Goal: Task Accomplishment & Management: Use online tool/utility

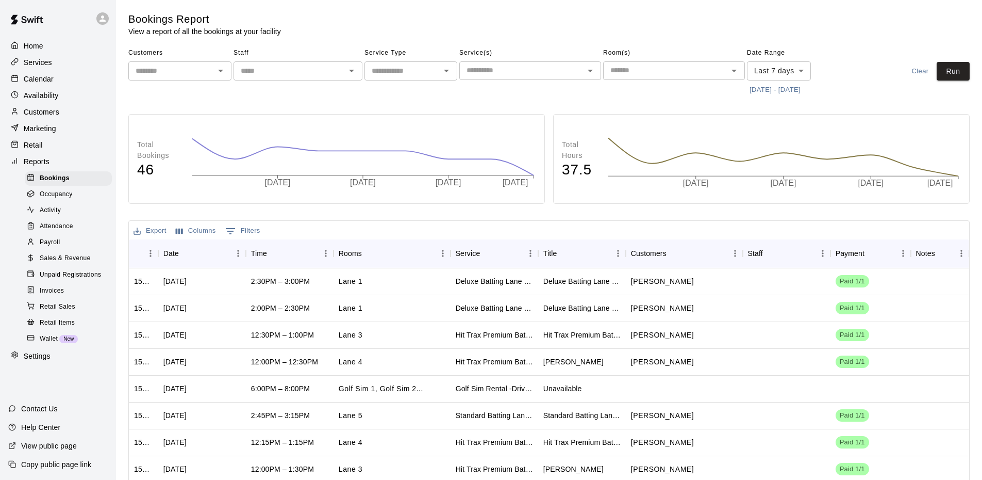
click at [42, 263] on span "Sales & Revenue" at bounding box center [65, 258] width 51 height 10
click at [45, 262] on span "Sales & Revenue" at bounding box center [65, 258] width 51 height 10
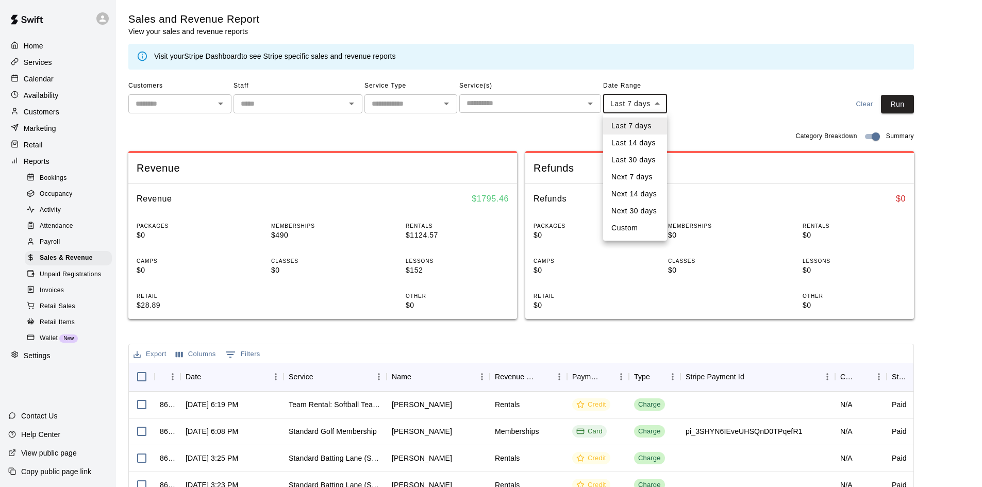
click at [649, 107] on body "Home Services Calendar Availability Customers Marketing Retail Reports Bookings…" at bounding box center [491, 354] width 982 height 709
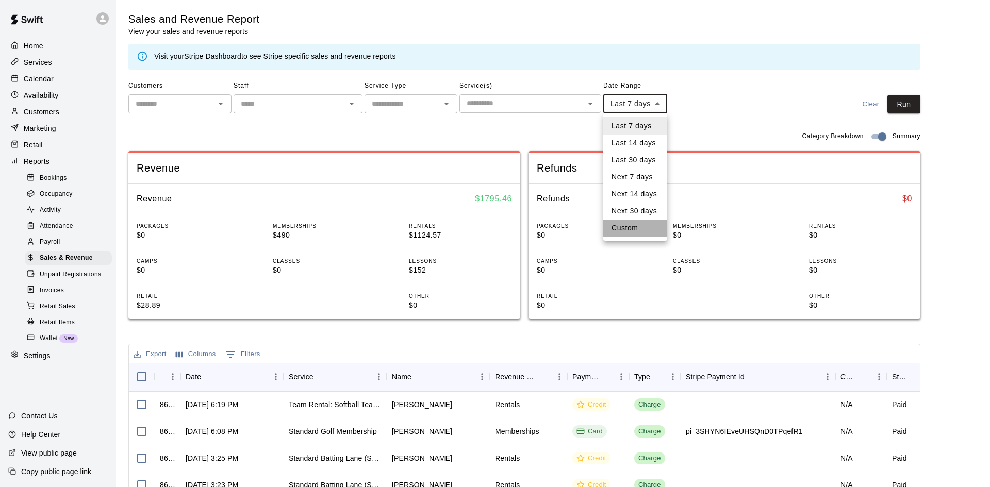
click at [627, 227] on li "Custom" at bounding box center [635, 228] width 64 height 17
type input "******"
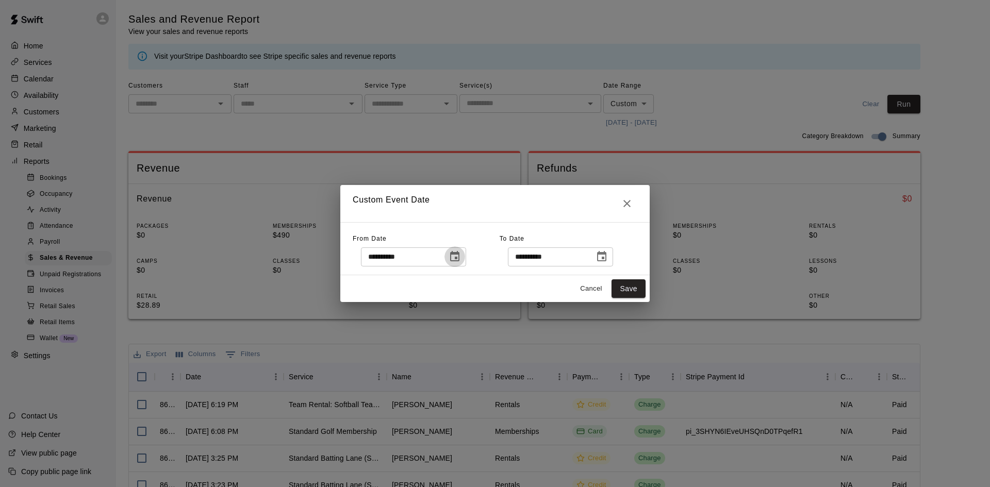
click at [461, 256] on icon "Choose date, selected date is Oct 5, 2025" at bounding box center [455, 257] width 12 height 12
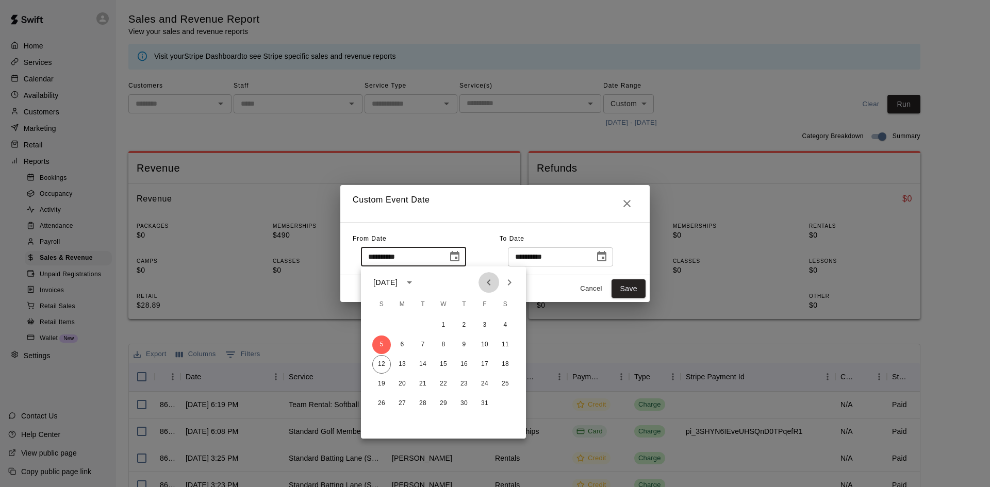
click at [488, 282] on icon "Previous month" at bounding box center [489, 282] width 4 height 6
click at [487, 328] on button "1" at bounding box center [484, 325] width 19 height 19
type input "**********"
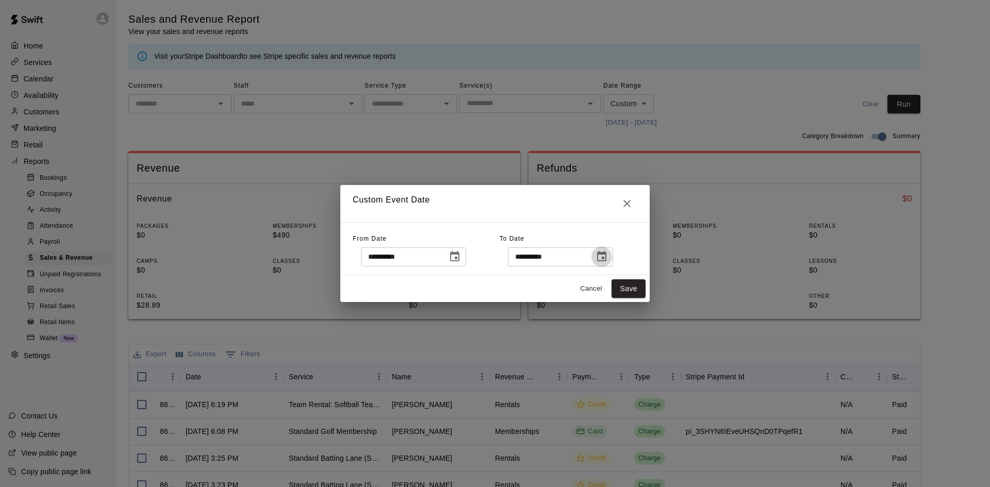
click at [606, 254] on icon "Choose date, selected date is Oct 12, 2025" at bounding box center [601, 256] width 9 height 10
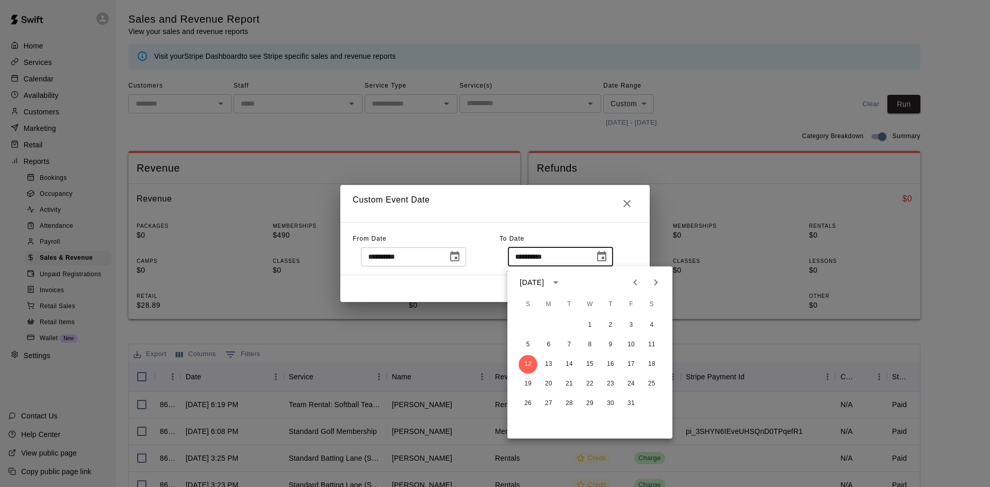
click at [640, 285] on icon "Previous month" at bounding box center [635, 282] width 12 height 12
click at [527, 425] on button "31" at bounding box center [528, 423] width 19 height 19
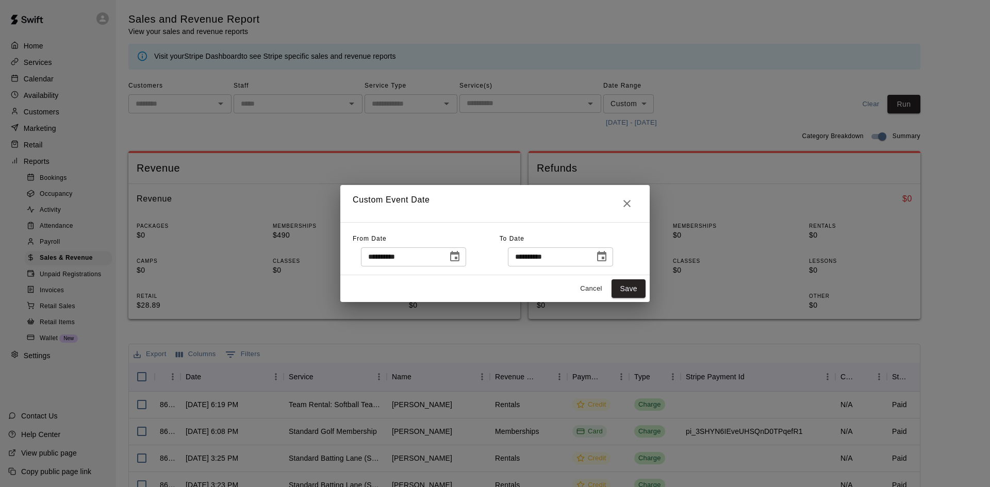
type input "**********"
click at [619, 289] on button "Save" at bounding box center [629, 288] width 34 height 19
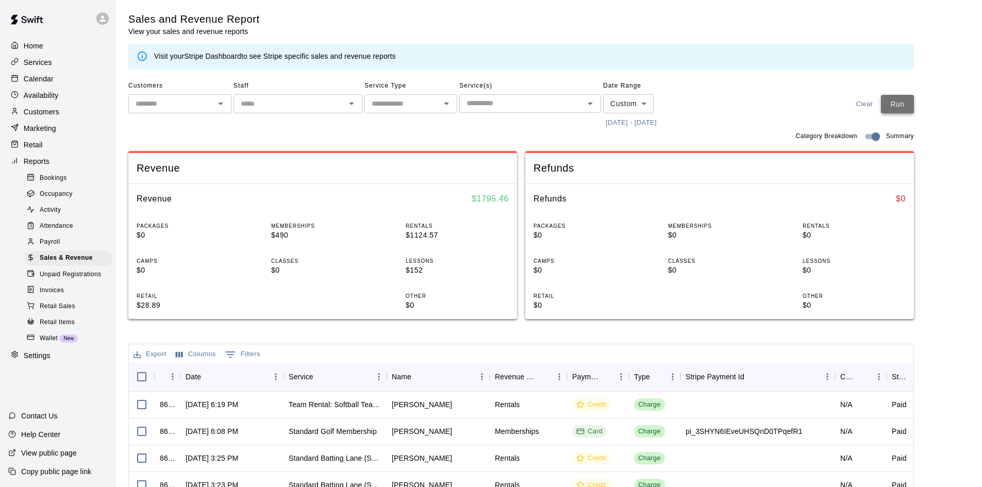
click at [900, 109] on button "Run" at bounding box center [897, 104] width 33 height 19
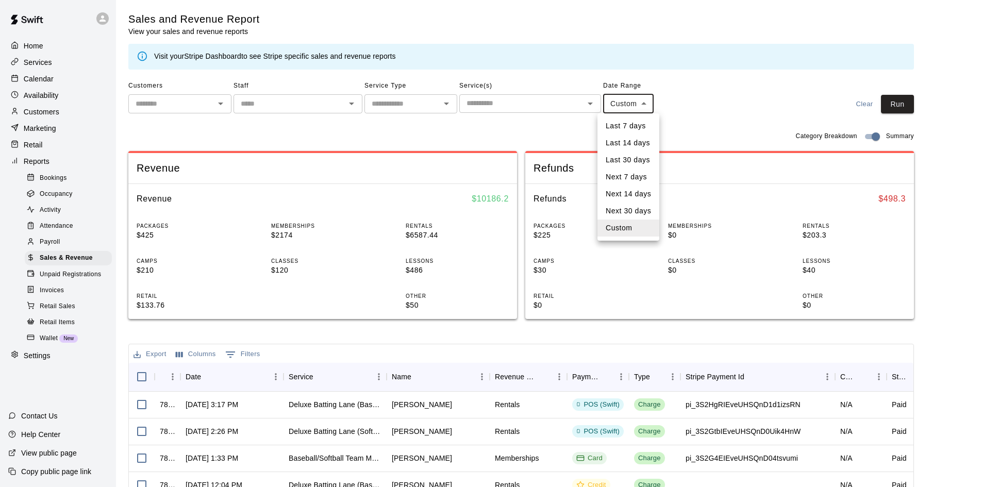
click at [645, 105] on body "Home Services Calendar Availability Customers Marketing Retail Reports Bookings…" at bounding box center [491, 354] width 982 height 709
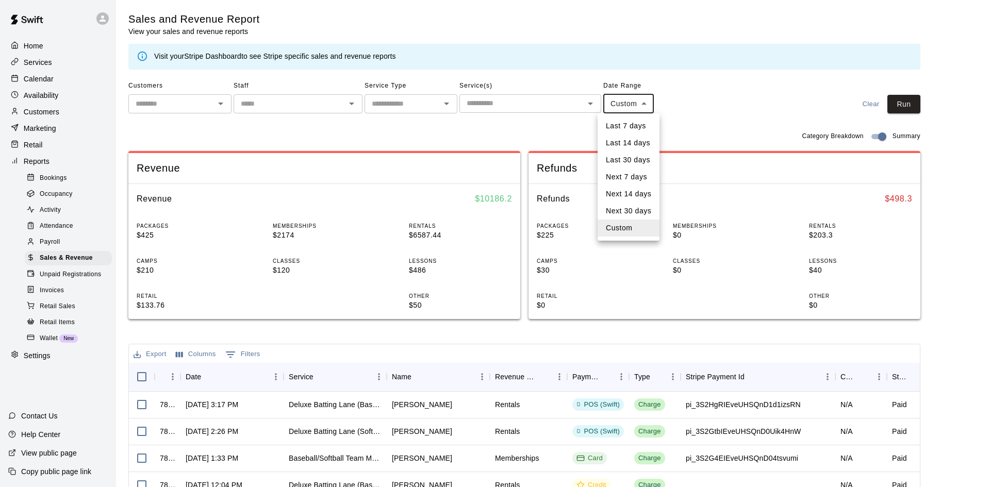
click at [698, 121] on div at bounding box center [495, 243] width 990 height 487
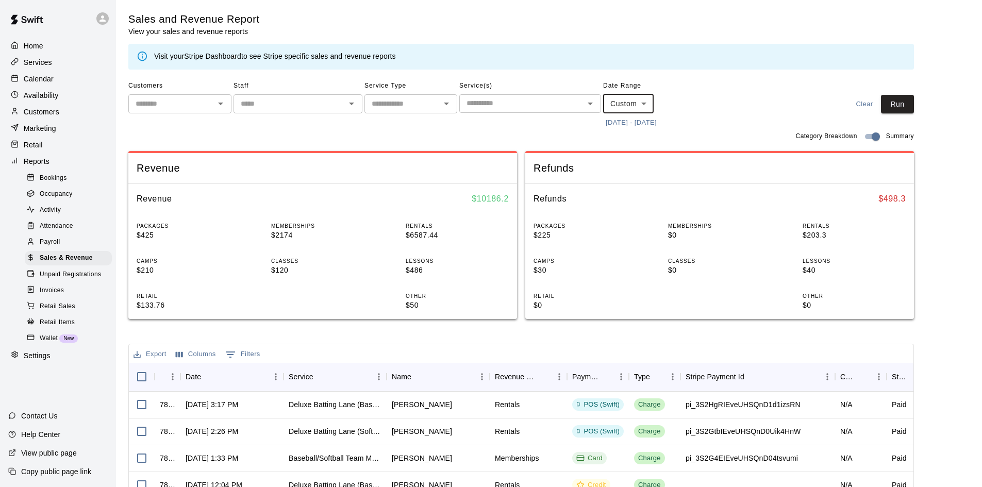
click at [645, 121] on button "[DATE] - [DATE]" at bounding box center [631, 123] width 56 height 16
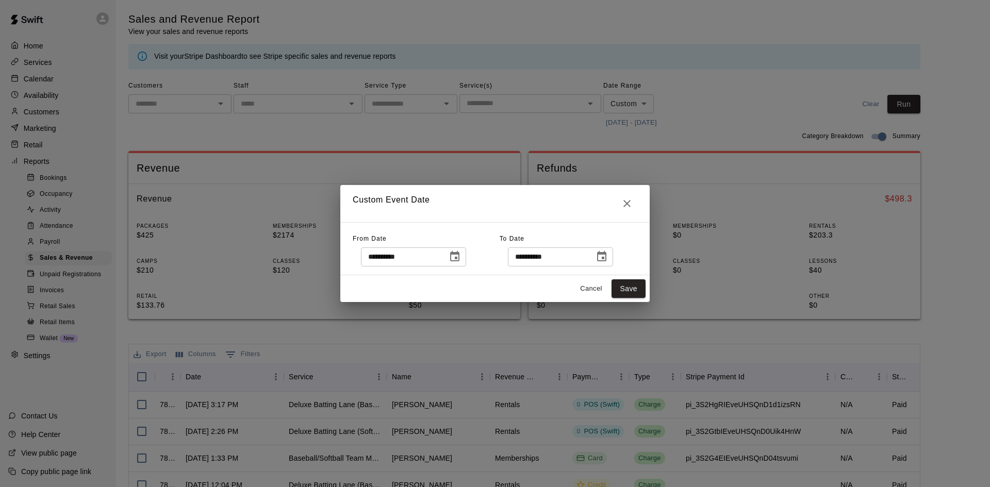
click at [459, 253] on icon "Choose date, selected date is Aug 1, 2025" at bounding box center [454, 256] width 9 height 10
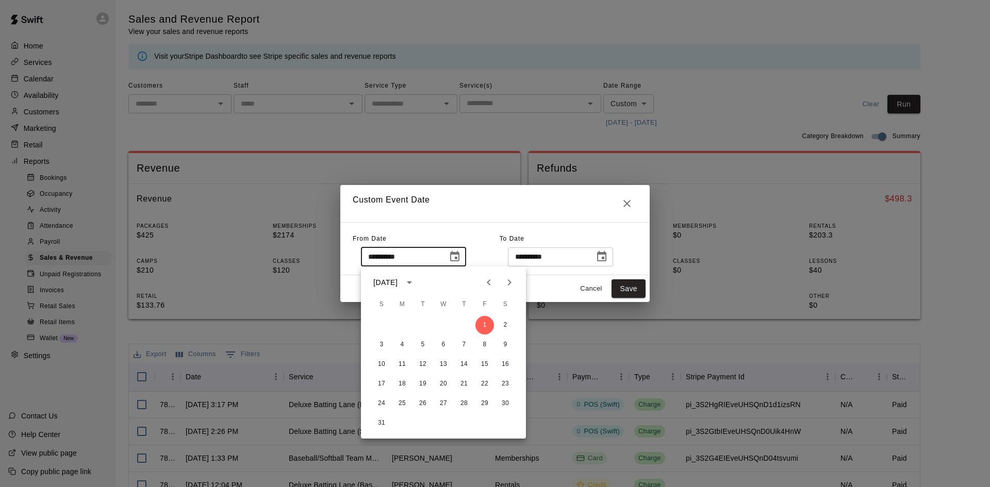
click at [505, 280] on icon "Next month" at bounding box center [509, 282] width 12 height 12
click at [400, 321] on button "1" at bounding box center [402, 325] width 19 height 19
type input "**********"
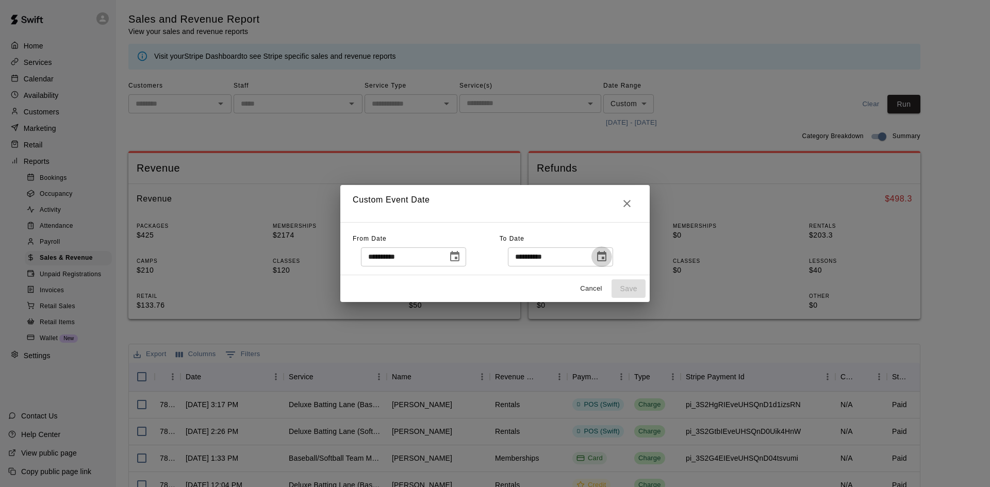
click at [608, 259] on icon "Choose date, selected date is Aug 31, 2025" at bounding box center [602, 257] width 12 height 12
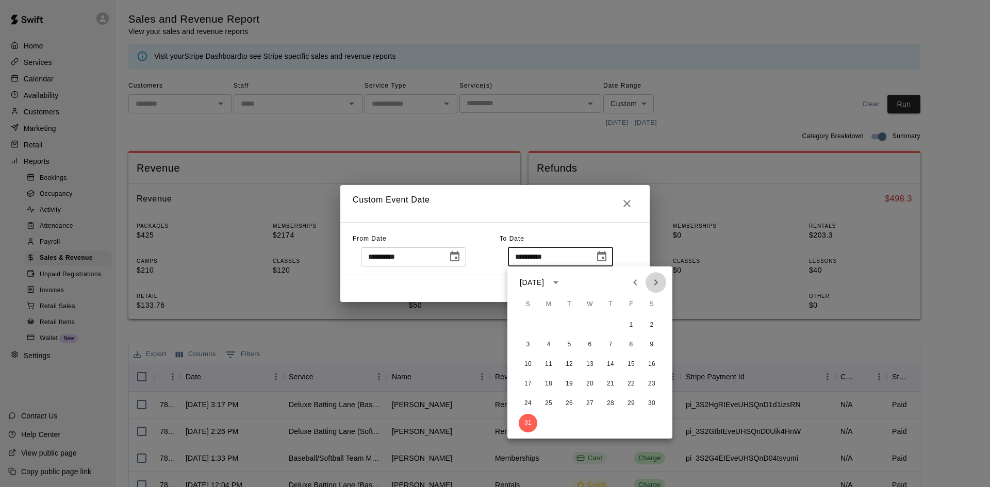
click at [655, 284] on icon "Next month" at bounding box center [656, 282] width 12 height 12
click at [568, 405] on button "30" at bounding box center [569, 403] width 19 height 19
type input "**********"
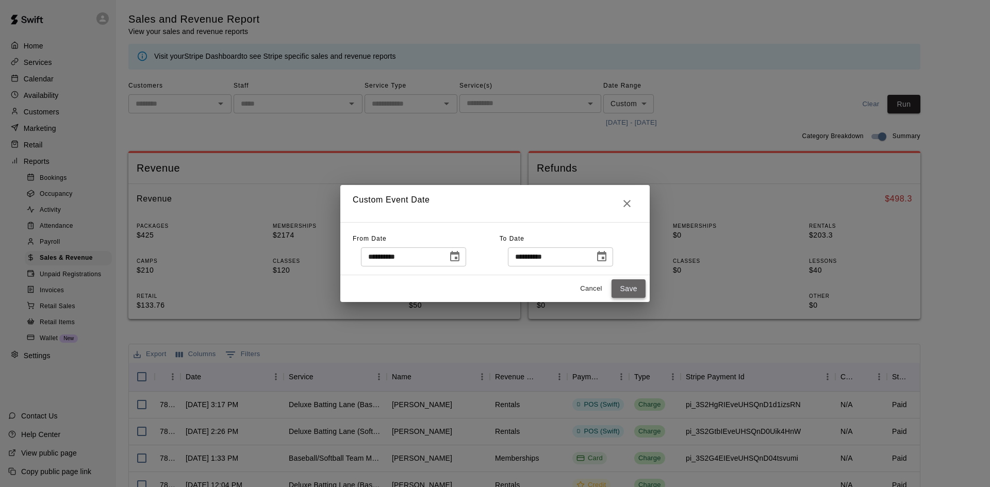
click at [620, 292] on button "Save" at bounding box center [629, 288] width 34 height 19
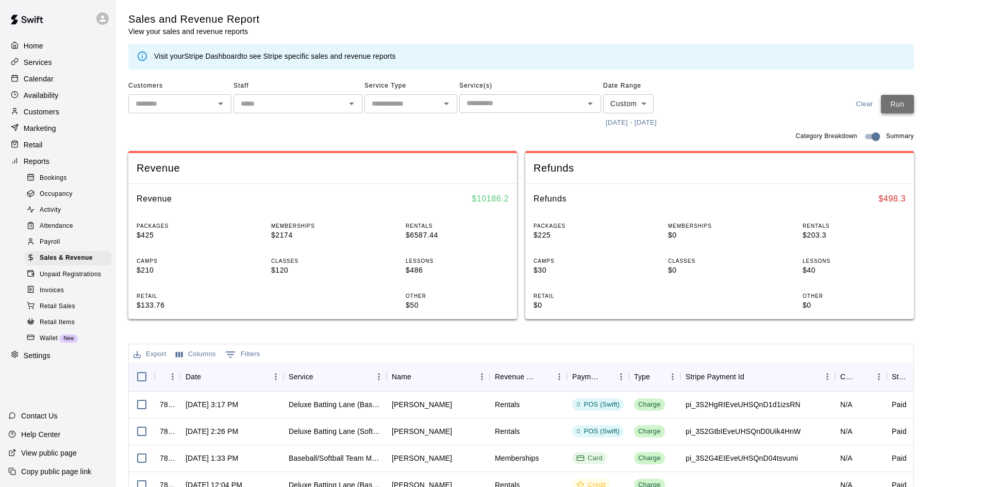
click at [907, 101] on button "Run" at bounding box center [897, 104] width 33 height 19
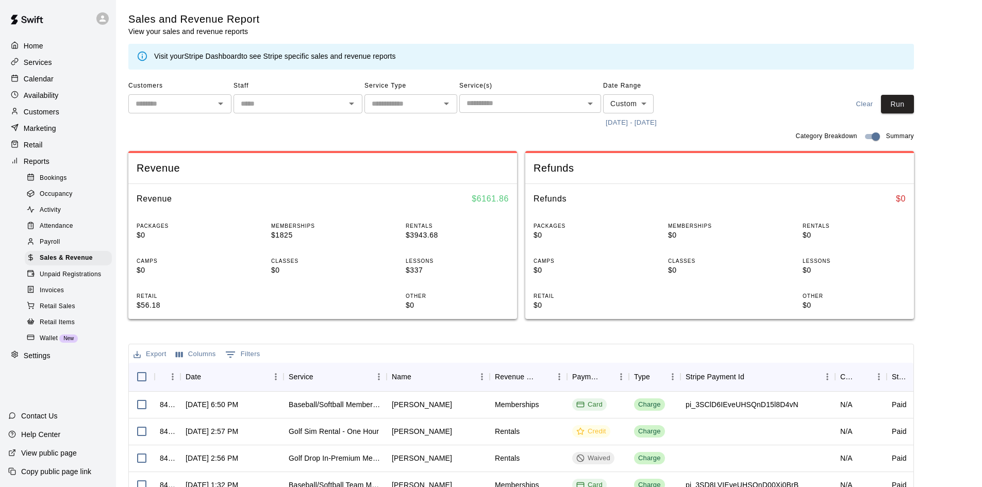
click at [651, 104] on body "Home Services Calendar Availability Customers Marketing Retail Reports Bookings…" at bounding box center [491, 354] width 982 height 709
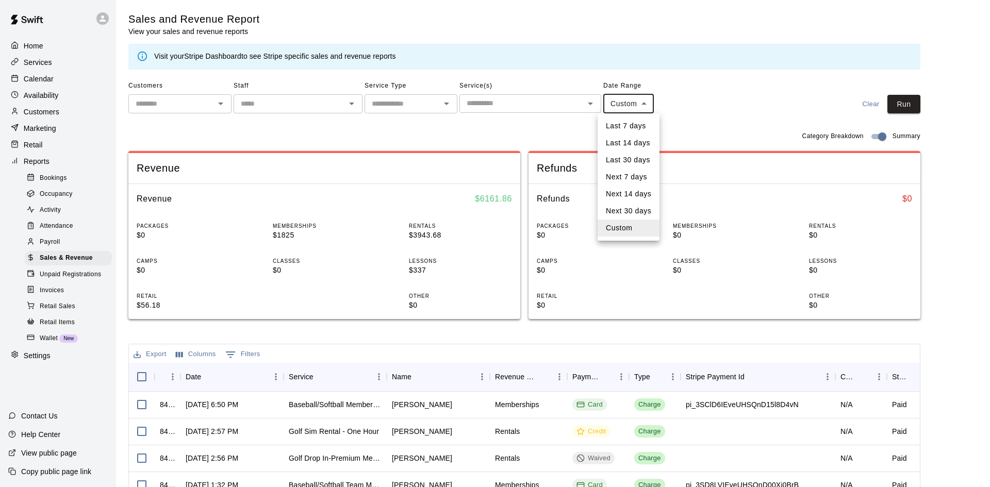
click at [651, 104] on div at bounding box center [495, 243] width 990 height 487
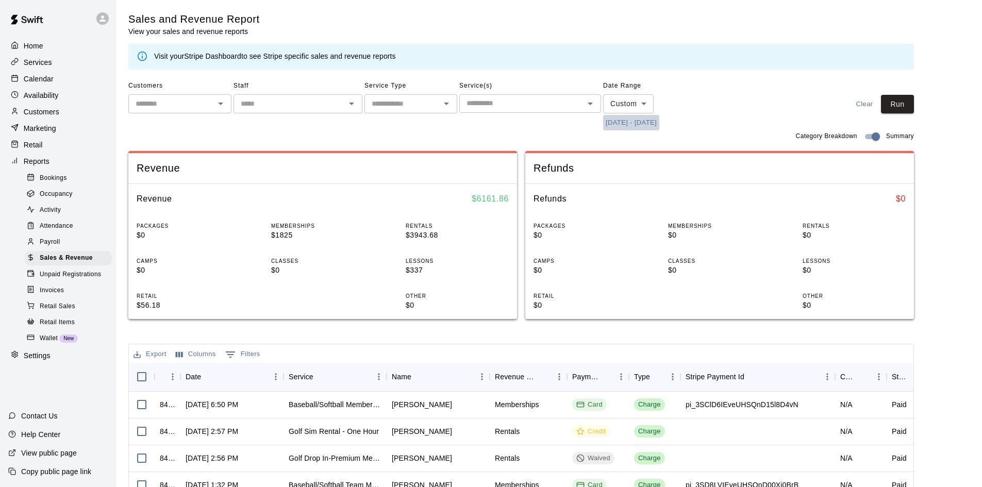
click at [659, 126] on button "[DATE] - [DATE]" at bounding box center [631, 123] width 56 height 16
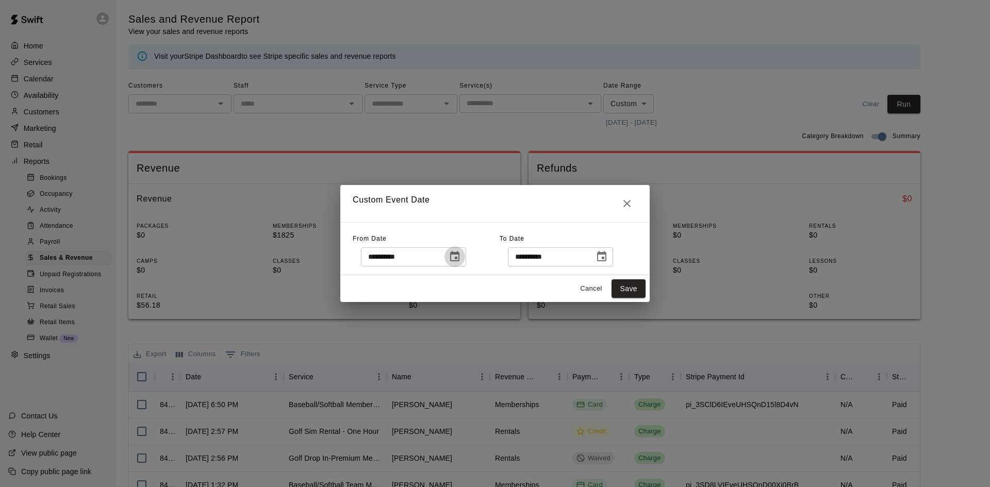
click at [461, 260] on icon "Choose date, selected date is Sep 1, 2025" at bounding box center [455, 257] width 12 height 12
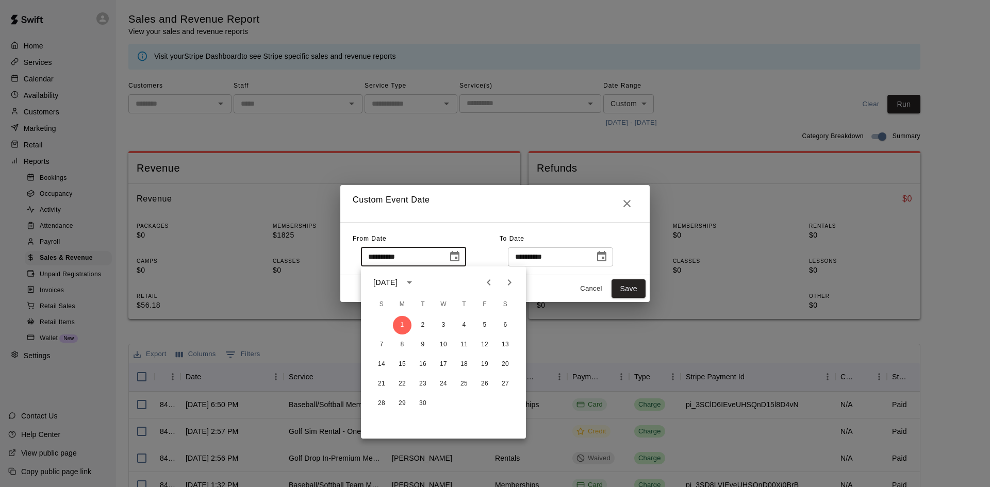
click at [508, 281] on icon "Next month" at bounding box center [509, 282] width 12 height 12
click at [442, 323] on button "1" at bounding box center [443, 325] width 19 height 19
type input "**********"
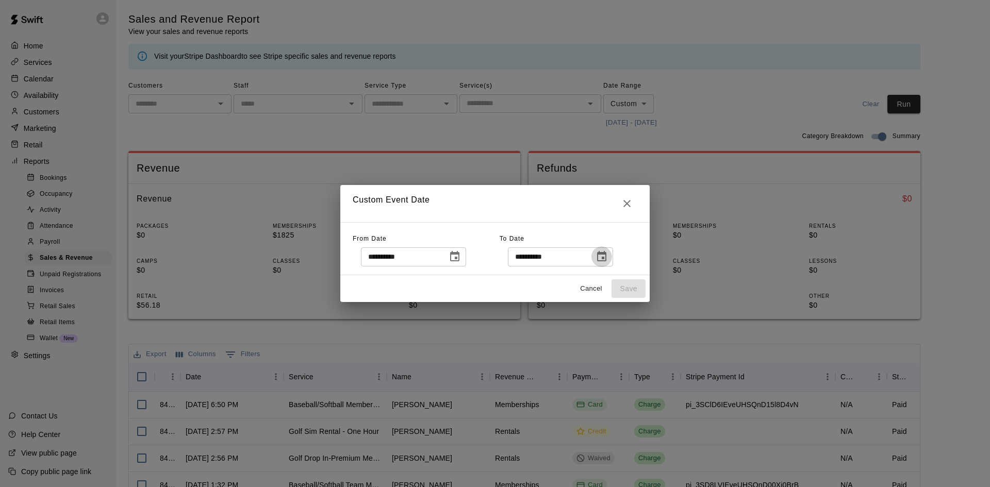
click at [608, 258] on icon "Choose date, selected date is Sep 30, 2025" at bounding box center [602, 257] width 12 height 12
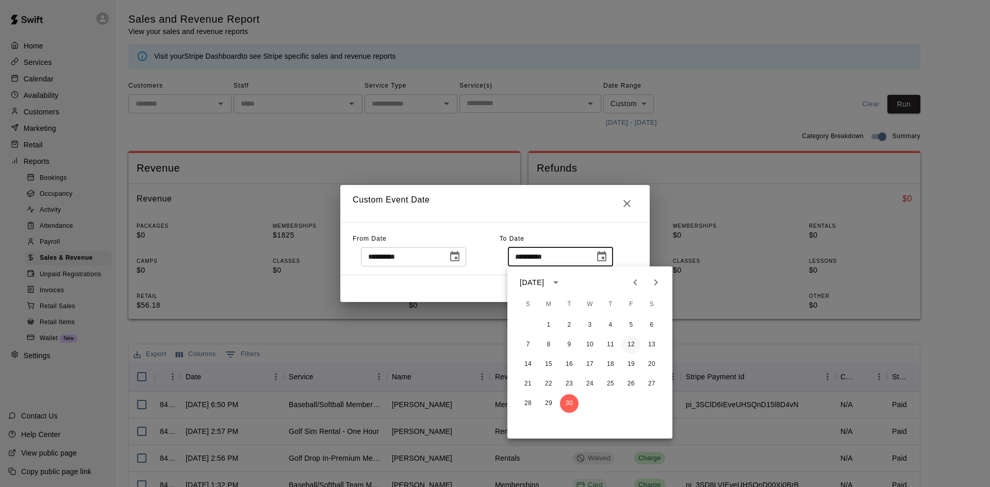
click at [630, 341] on button "12" at bounding box center [631, 345] width 19 height 19
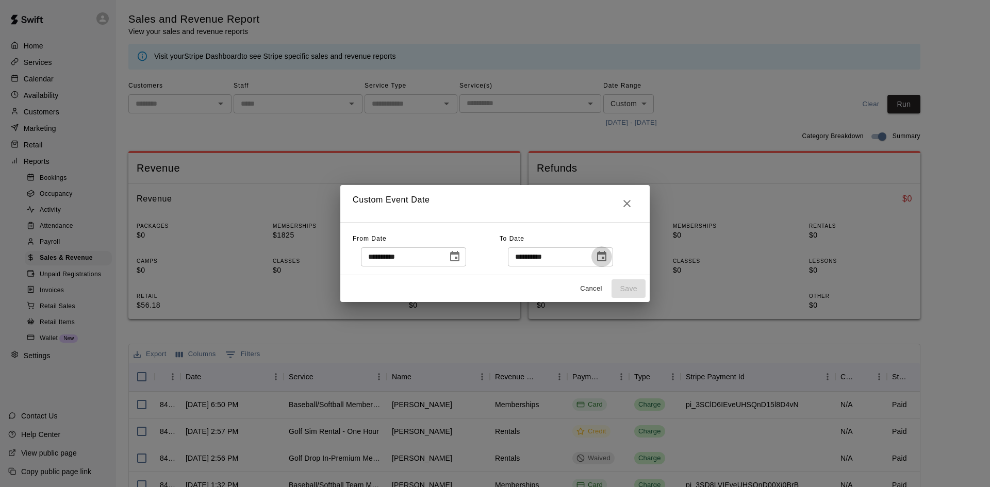
click at [606, 254] on icon "Choose date, selected date is Sep 12, 2025" at bounding box center [601, 256] width 9 height 10
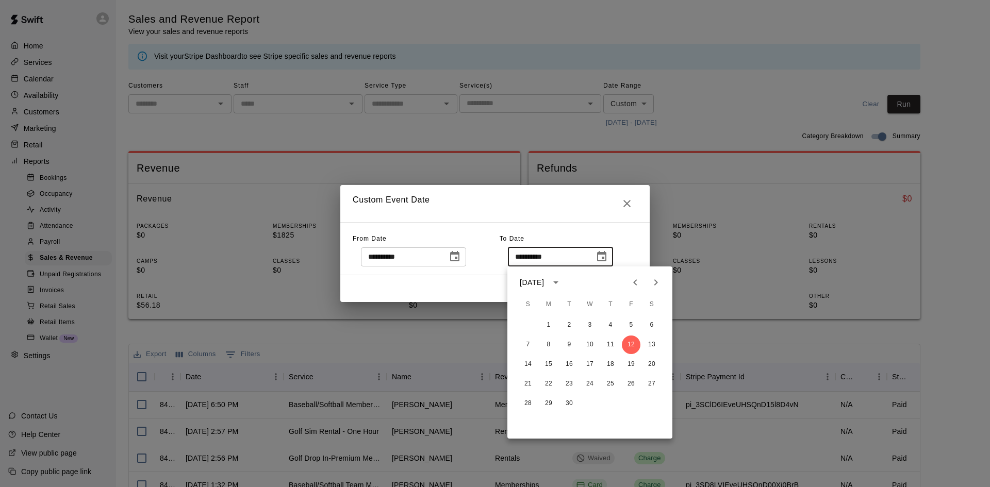
click at [657, 281] on icon "Next month" at bounding box center [656, 282] width 12 height 12
click at [532, 367] on button "12" at bounding box center [528, 364] width 19 height 19
type input "**********"
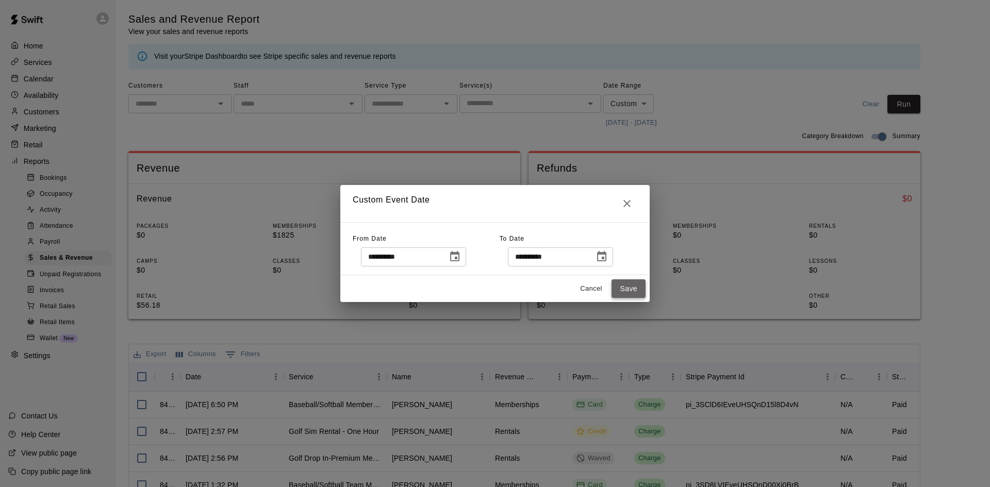
click at [621, 287] on button "Save" at bounding box center [629, 288] width 34 height 19
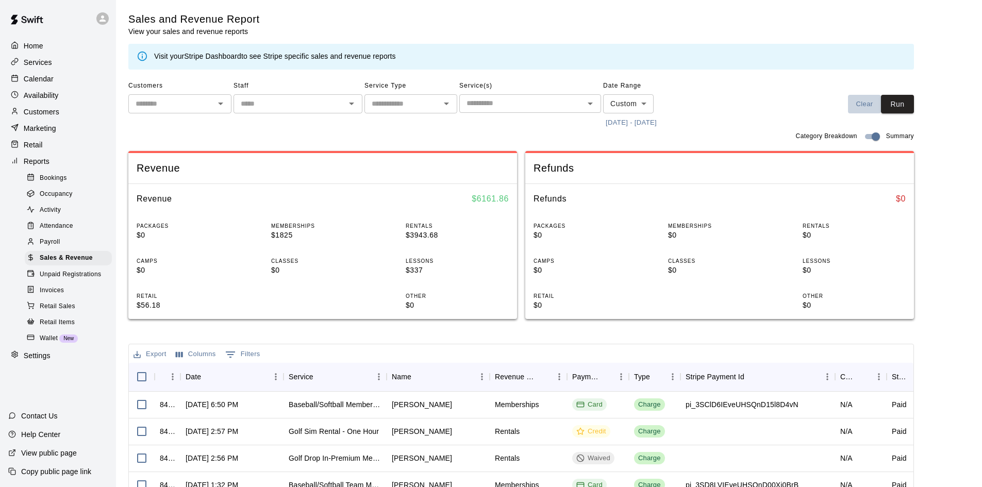
click at [881, 106] on button "Clear" at bounding box center [864, 104] width 33 height 19
type input "****"
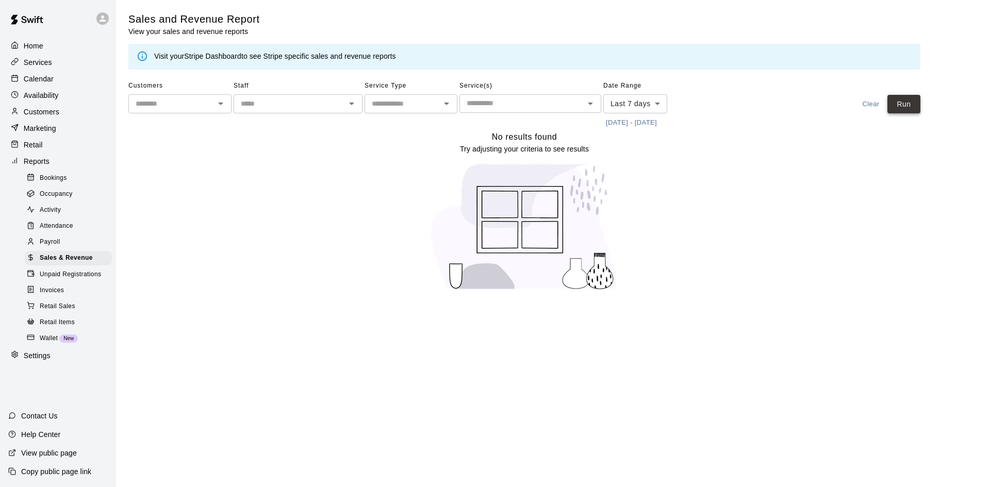
click at [917, 100] on button "Run" at bounding box center [903, 104] width 33 height 19
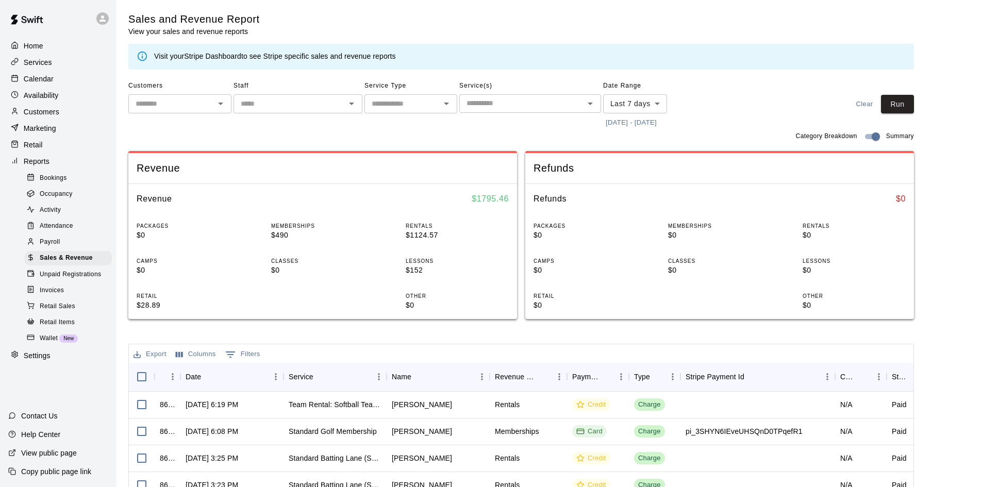
click at [630, 127] on button "[DATE] - [DATE]" at bounding box center [631, 123] width 56 height 16
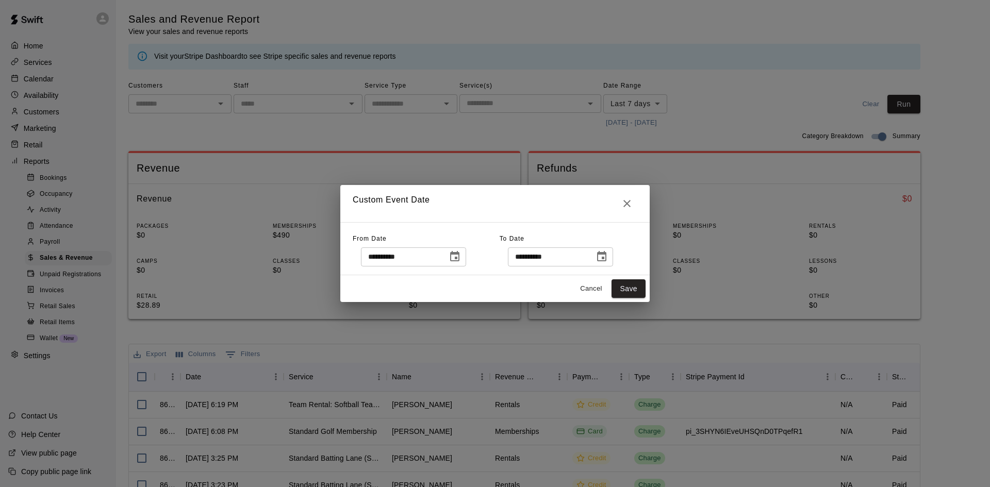
click at [461, 262] on icon "Choose date, selected date is Oct 5, 2025" at bounding box center [455, 257] width 12 height 12
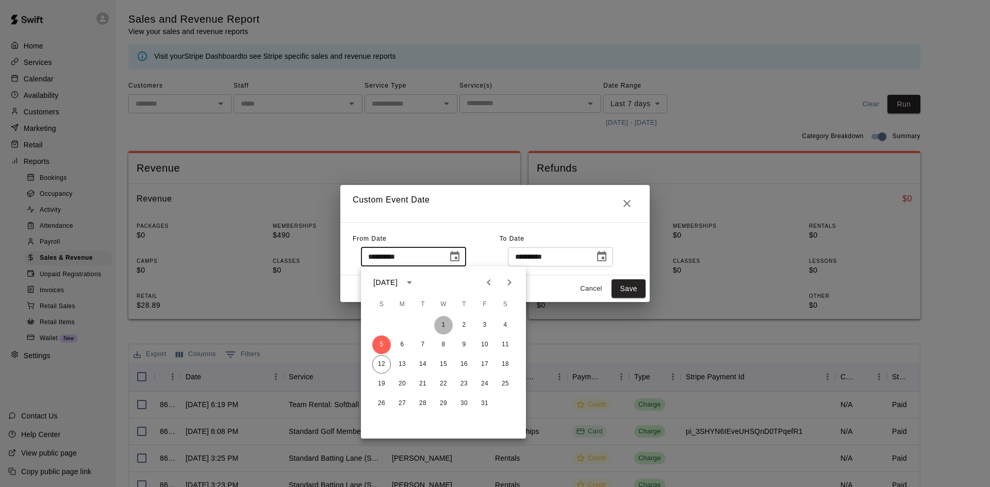
click at [442, 321] on button "1" at bounding box center [443, 325] width 19 height 19
type input "**********"
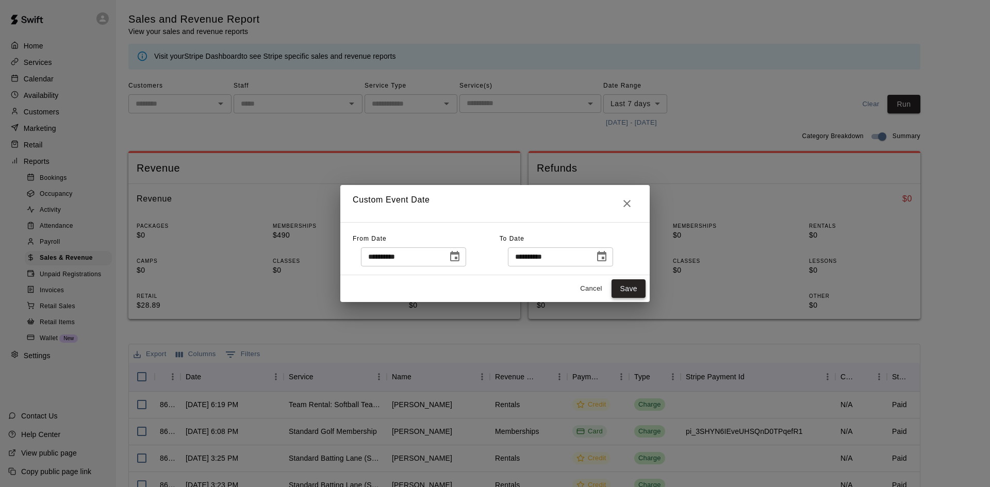
click at [623, 284] on button "Save" at bounding box center [629, 288] width 34 height 19
type input "******"
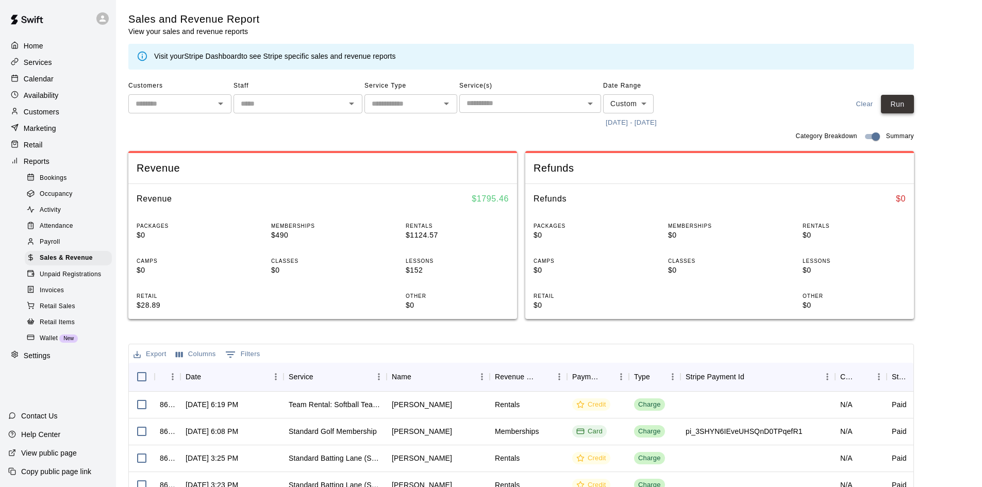
click at [901, 101] on button "Run" at bounding box center [897, 104] width 33 height 19
click at [647, 101] on body "Home Services Calendar Availability Customers Marketing Retail Reports Bookings…" at bounding box center [491, 354] width 982 height 709
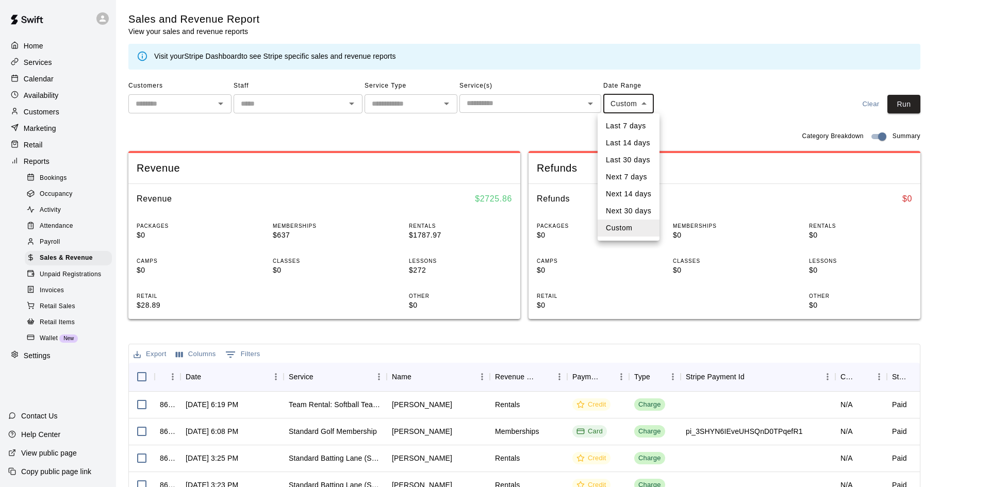
click at [673, 126] on div at bounding box center [495, 243] width 990 height 487
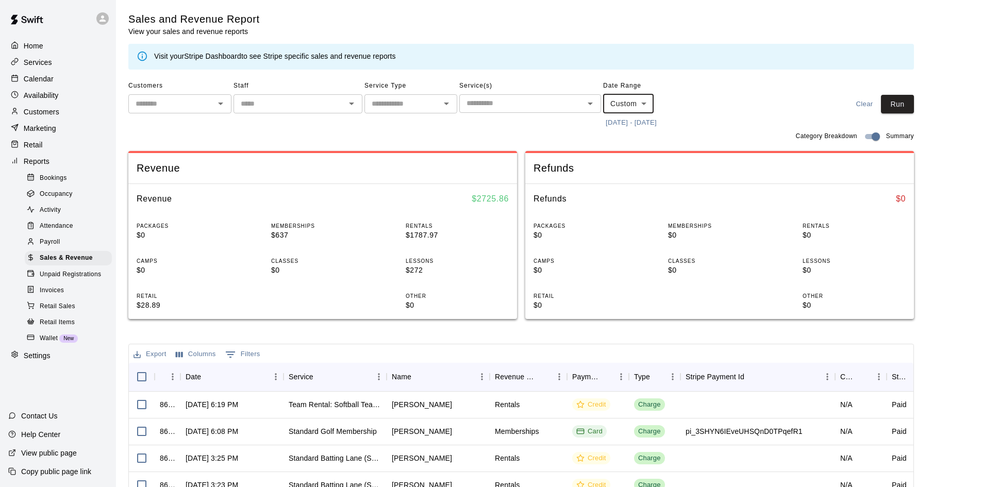
click at [659, 124] on button "[DATE] - [DATE]" at bounding box center [631, 123] width 56 height 16
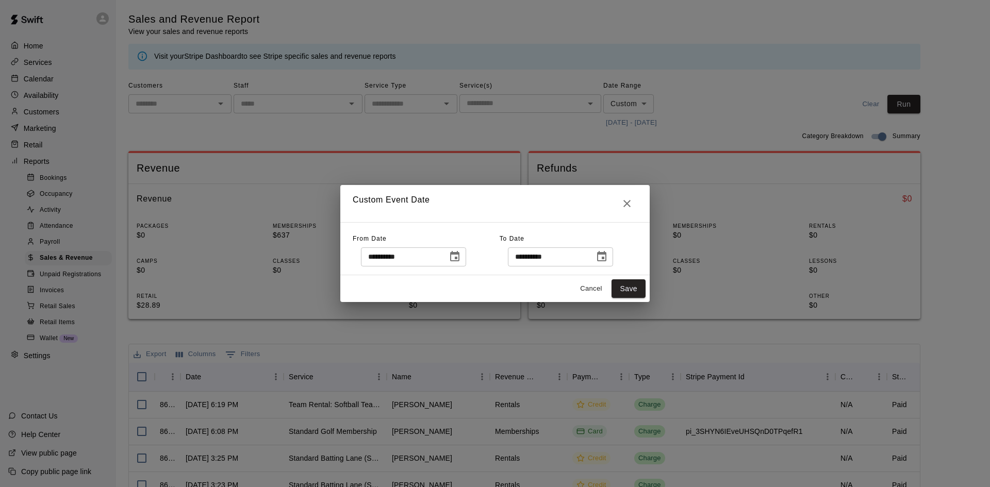
click at [461, 258] on icon "Choose date, selected date is Oct 1, 2025" at bounding box center [455, 257] width 12 height 12
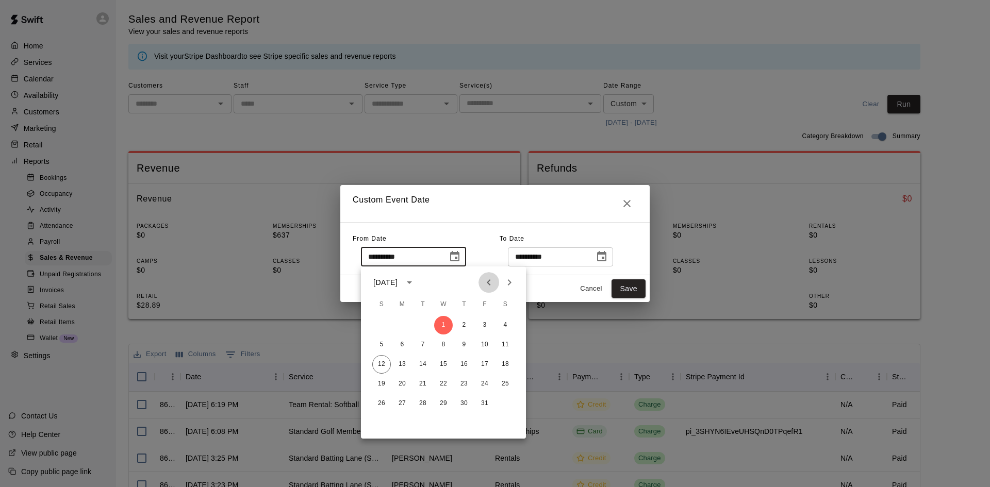
click at [486, 285] on icon "Previous month" at bounding box center [489, 282] width 12 height 12
click at [402, 324] on button "1" at bounding box center [402, 325] width 19 height 19
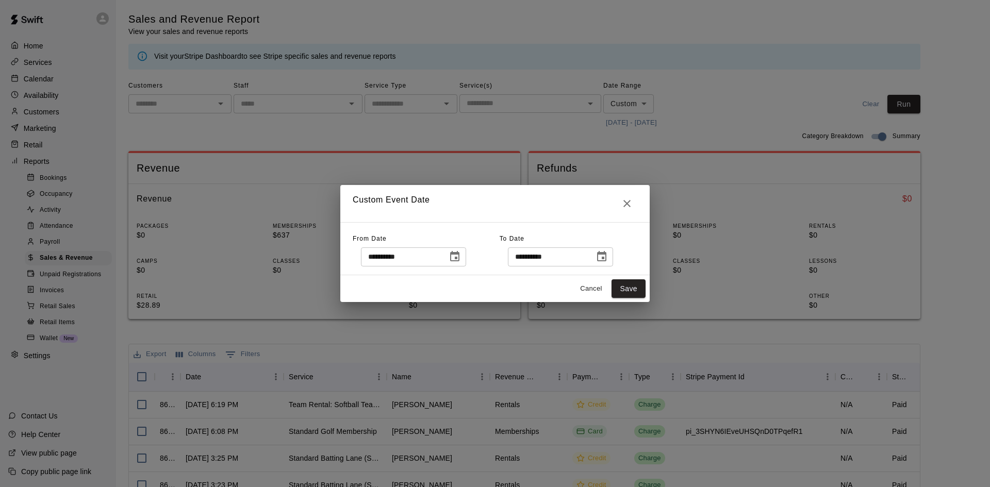
type input "**********"
click at [606, 254] on icon "Choose date, selected date is Oct 12, 2025" at bounding box center [601, 256] width 9 height 10
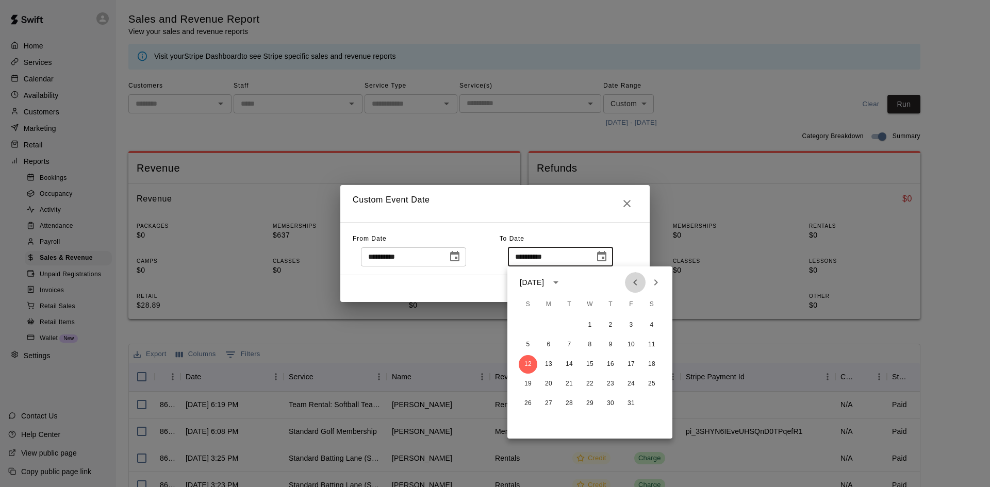
click at [629, 281] on icon "Previous month" at bounding box center [635, 282] width 12 height 12
click at [626, 339] on button "12" at bounding box center [631, 345] width 19 height 19
type input "**********"
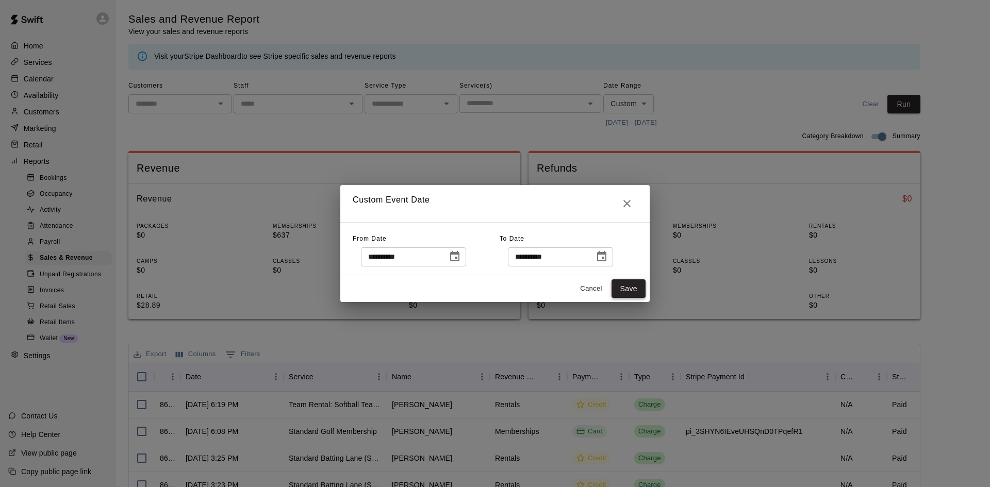
click at [638, 293] on button "Save" at bounding box center [629, 288] width 34 height 19
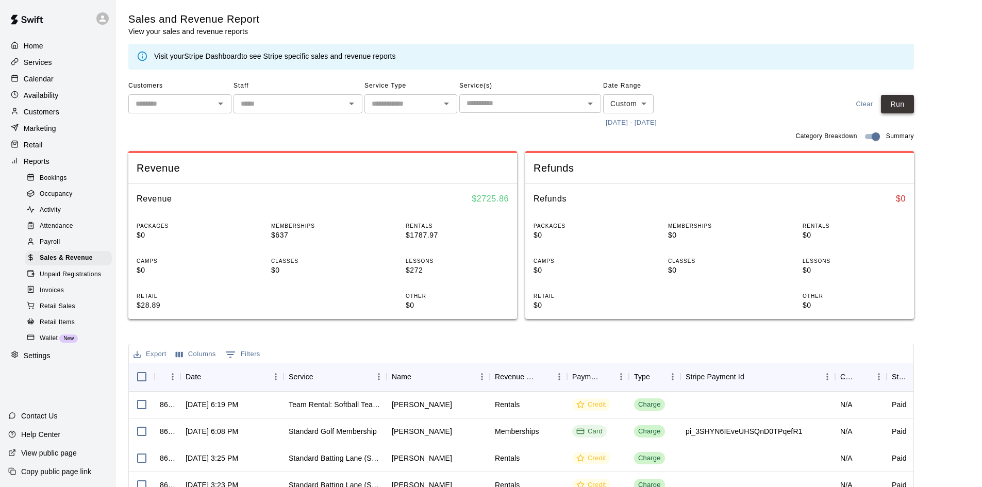
click at [904, 113] on button "Run" at bounding box center [897, 104] width 33 height 19
click at [51, 47] on div "Home" at bounding box center [58, 45] width 100 height 15
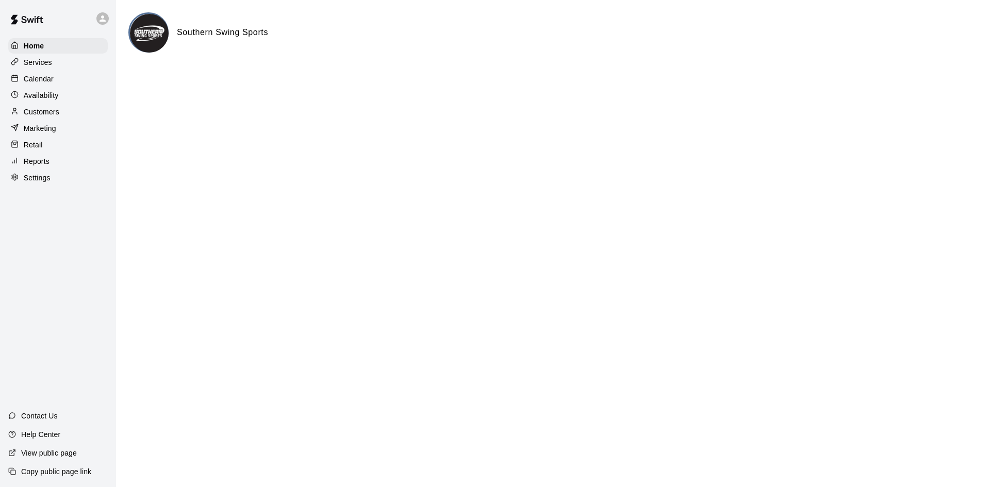
click at [56, 76] on div "Calendar" at bounding box center [58, 78] width 100 height 15
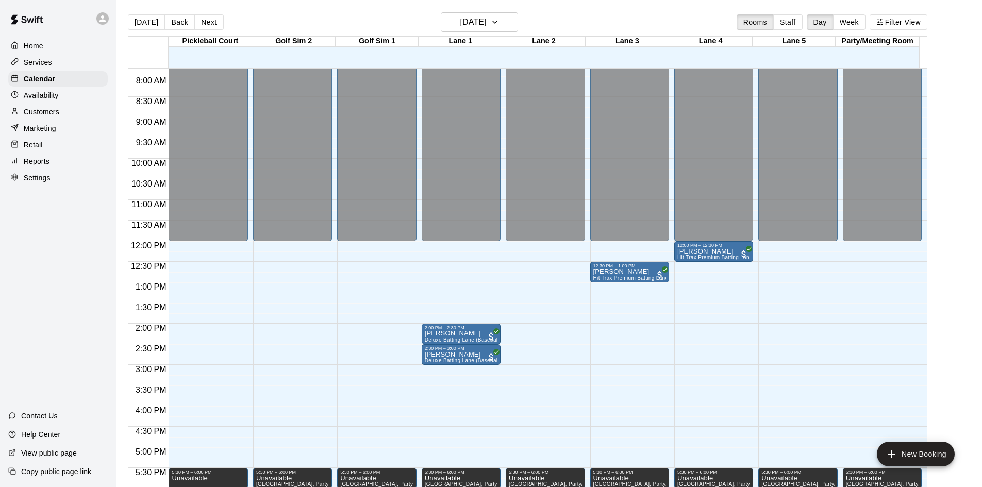
scroll to position [425, 0]
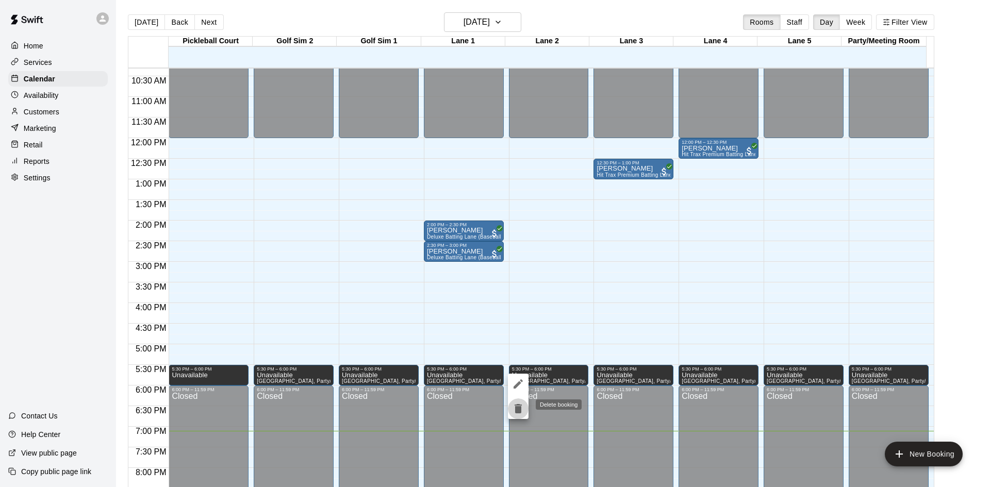
click at [522, 412] on icon "delete" at bounding box center [518, 409] width 12 height 12
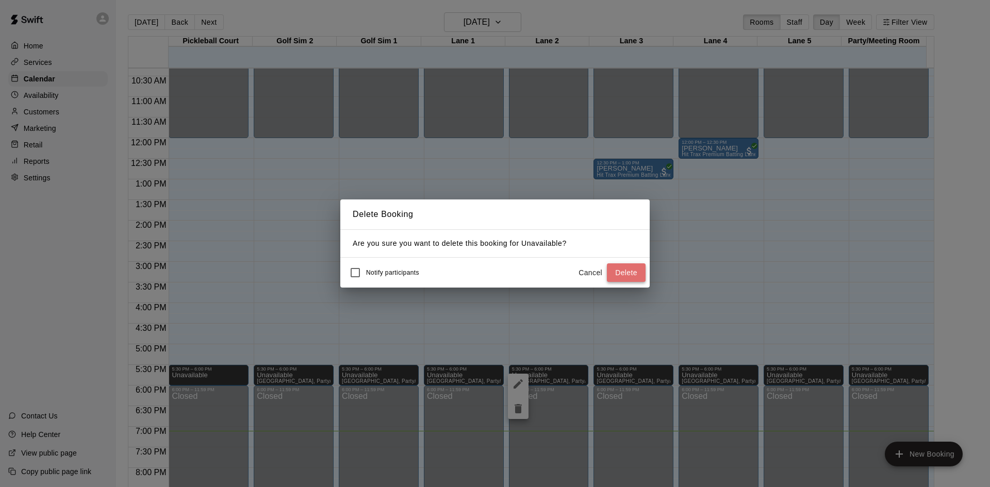
click at [626, 273] on button "Delete" at bounding box center [626, 272] width 39 height 19
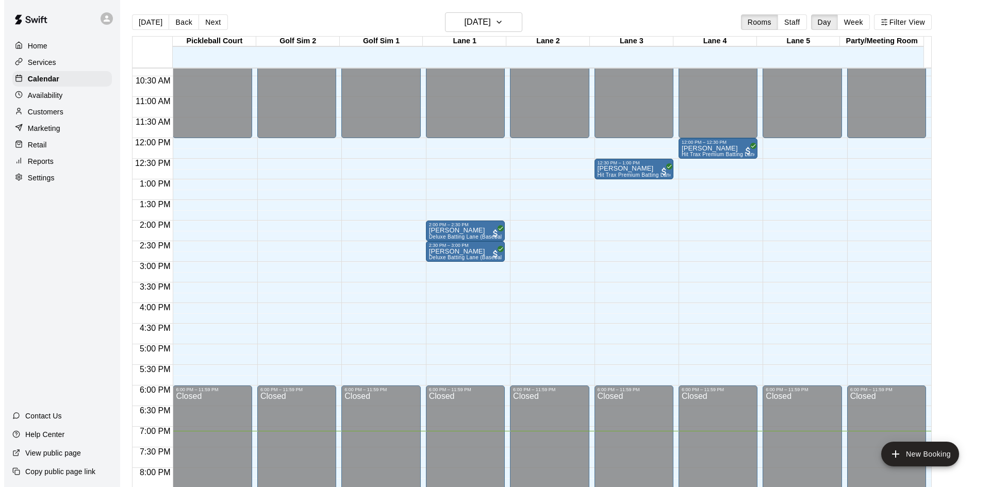
scroll to position [322, 0]
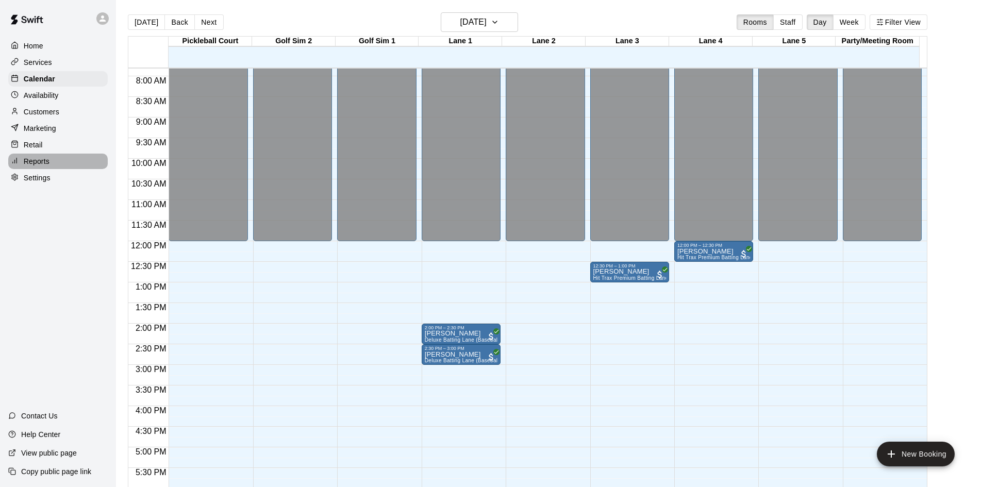
click at [24, 164] on p "Reports" at bounding box center [37, 161] width 26 height 10
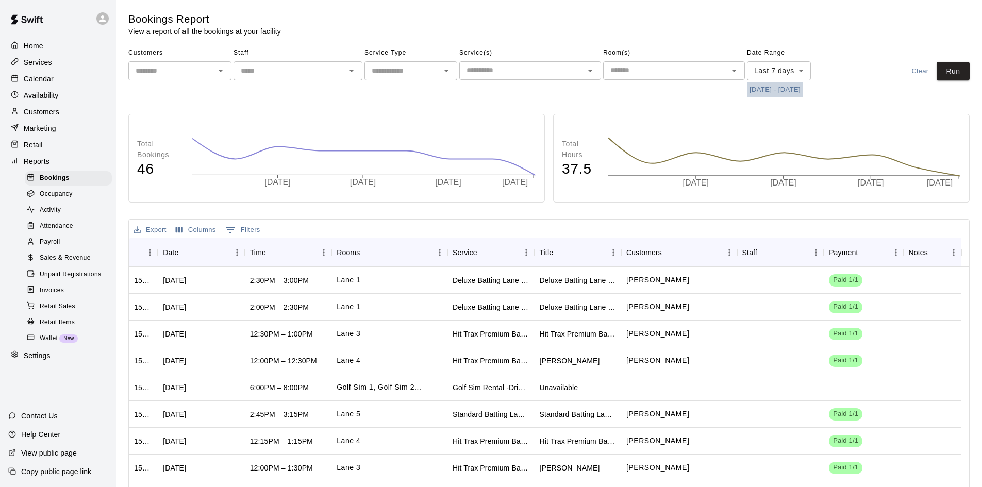
click at [765, 87] on button "[DATE] - [DATE]" at bounding box center [775, 90] width 56 height 16
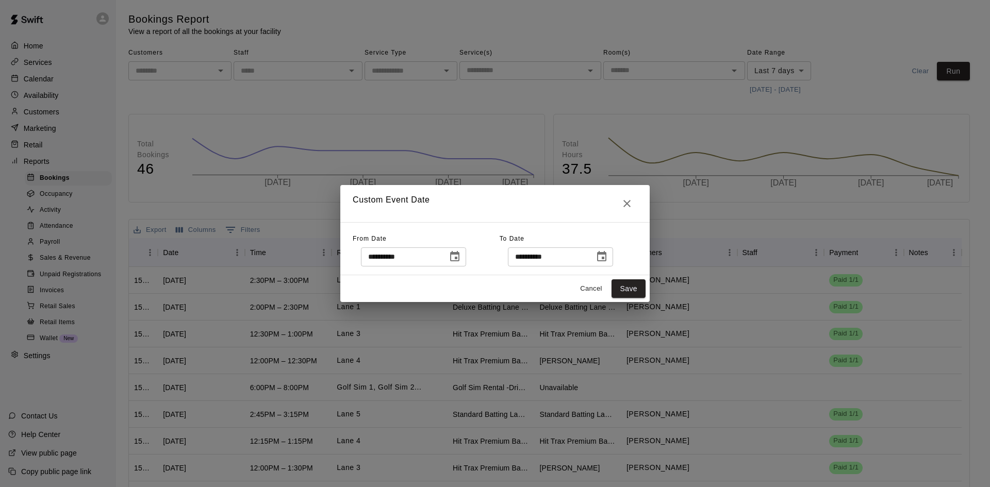
click at [459, 259] on icon "Choose date, selected date is Oct 5, 2025" at bounding box center [454, 256] width 9 height 10
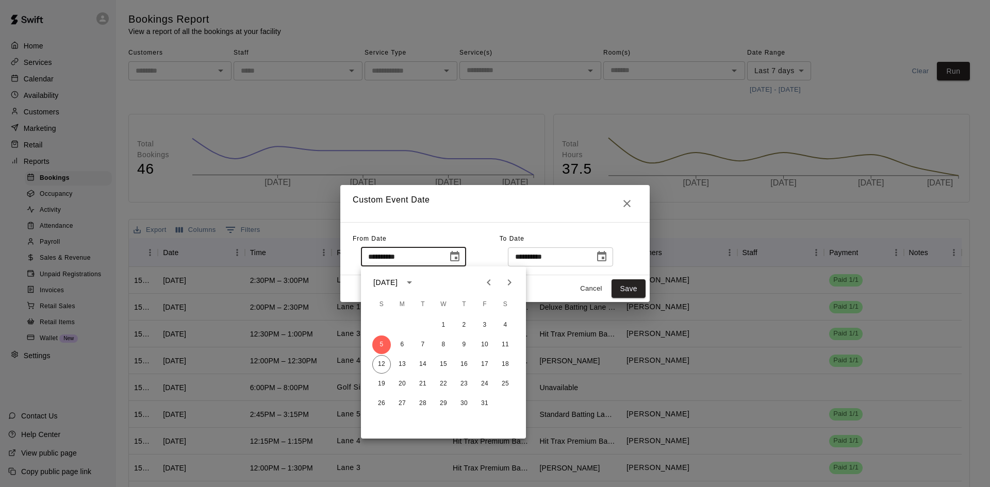
click at [398, 279] on div "[DATE]" at bounding box center [385, 282] width 24 height 11
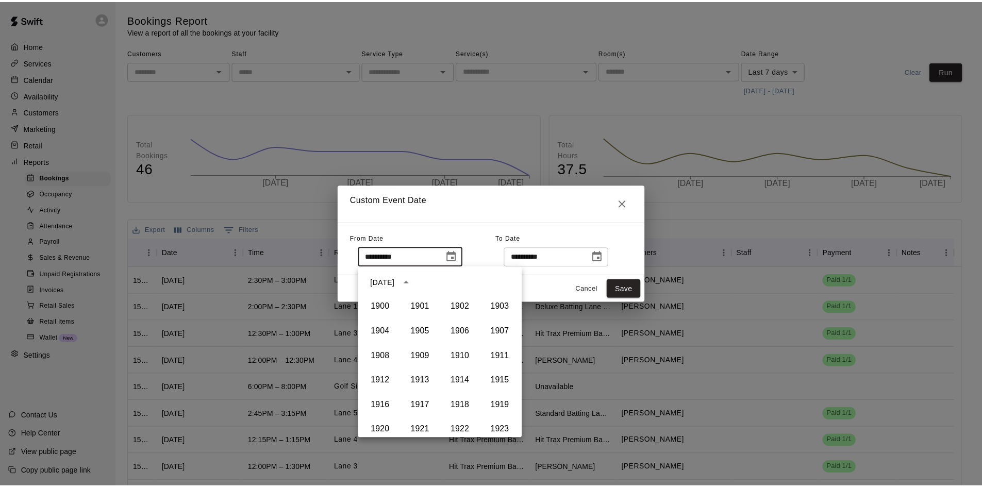
scroll to position [707, 0]
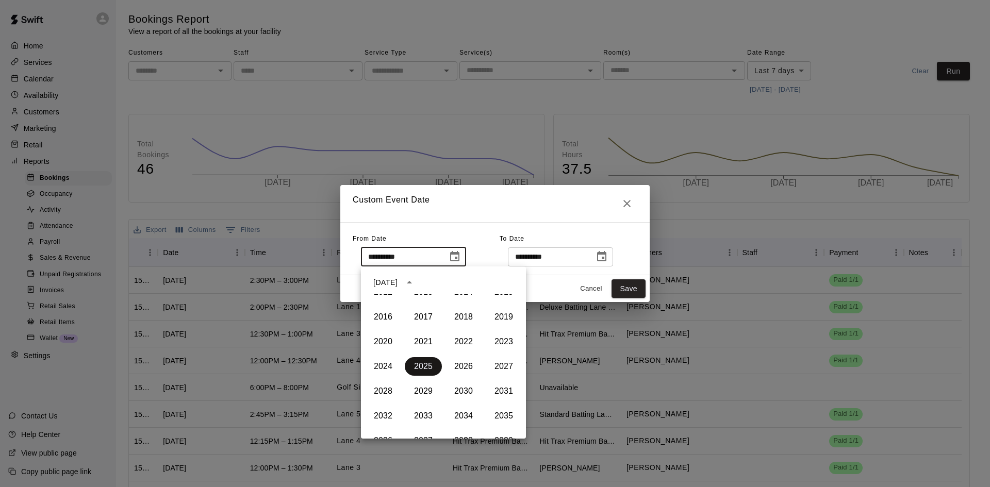
click at [423, 370] on button "2025" at bounding box center [423, 366] width 37 height 19
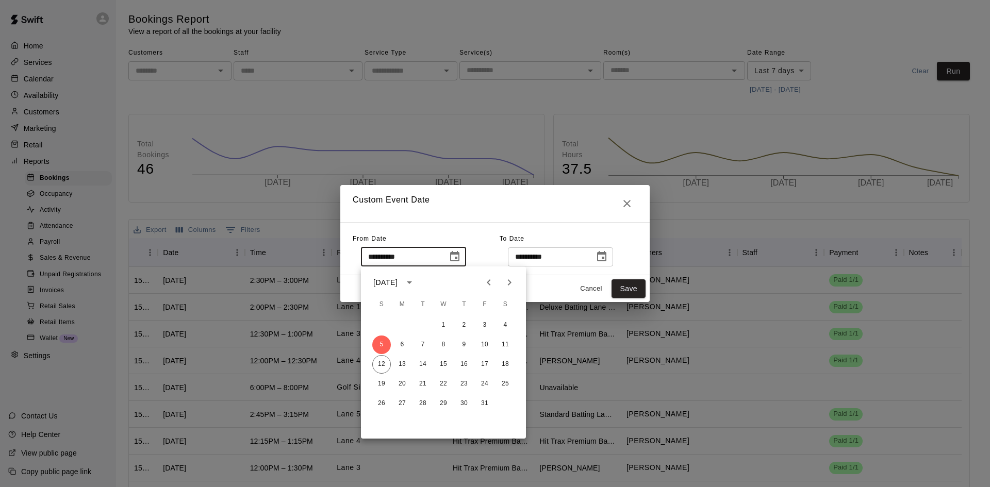
click at [487, 285] on icon "Previous month" at bounding box center [489, 282] width 12 height 12
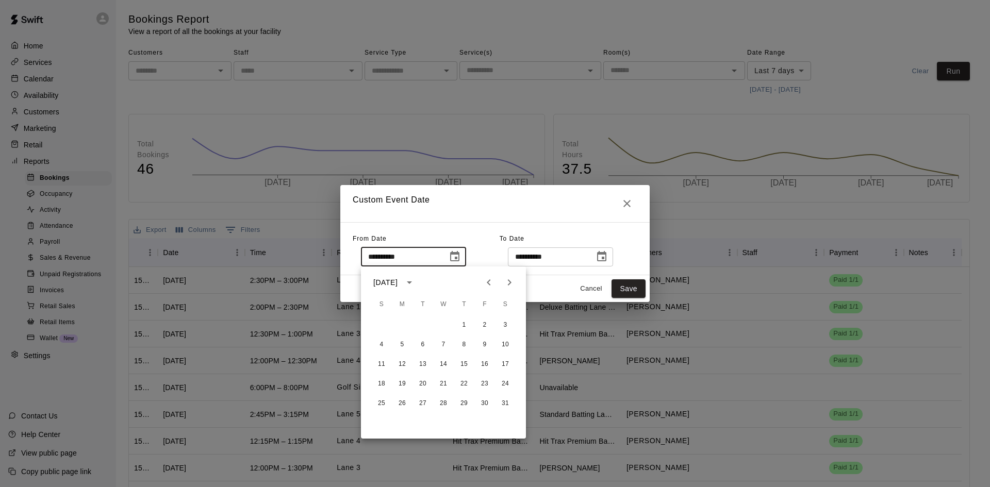
click at [487, 285] on icon "Previous month" at bounding box center [489, 282] width 12 height 12
click at [505, 323] on button "1" at bounding box center [505, 325] width 19 height 19
type input "**********"
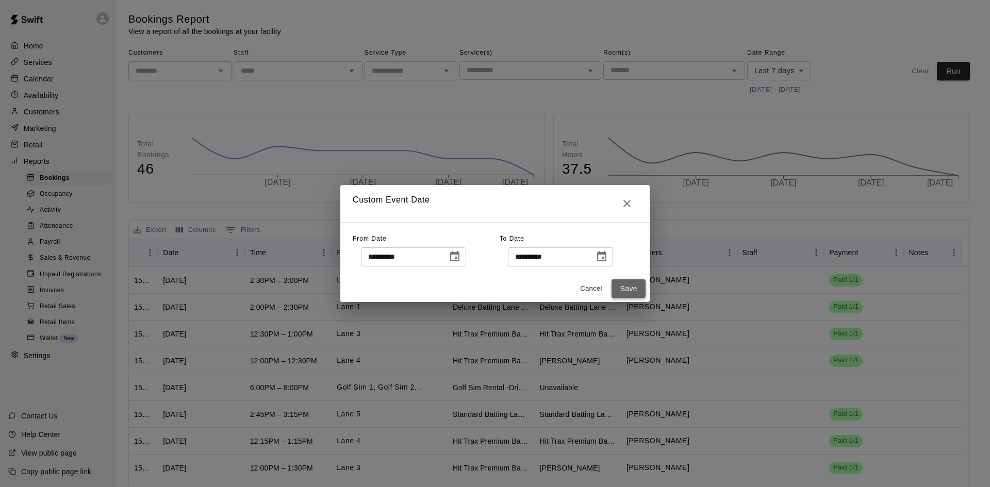
click at [617, 291] on button "Save" at bounding box center [629, 288] width 34 height 19
type input "******"
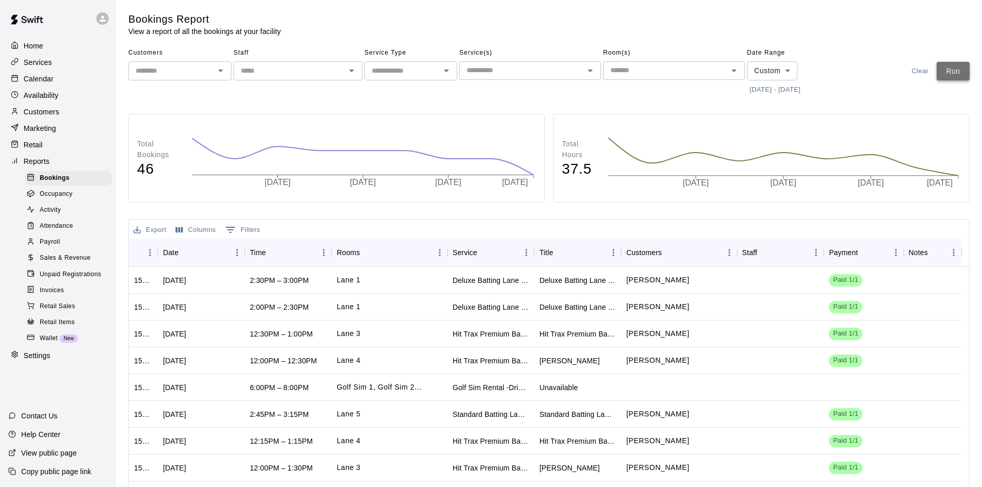
click at [960, 72] on button "Run" at bounding box center [953, 71] width 33 height 19
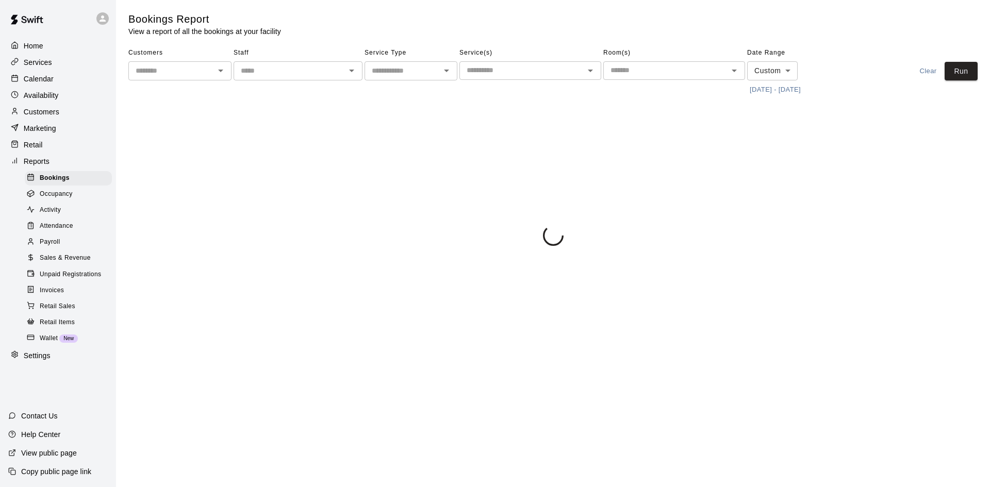
click at [51, 263] on span "Sales & Revenue" at bounding box center [65, 258] width 51 height 10
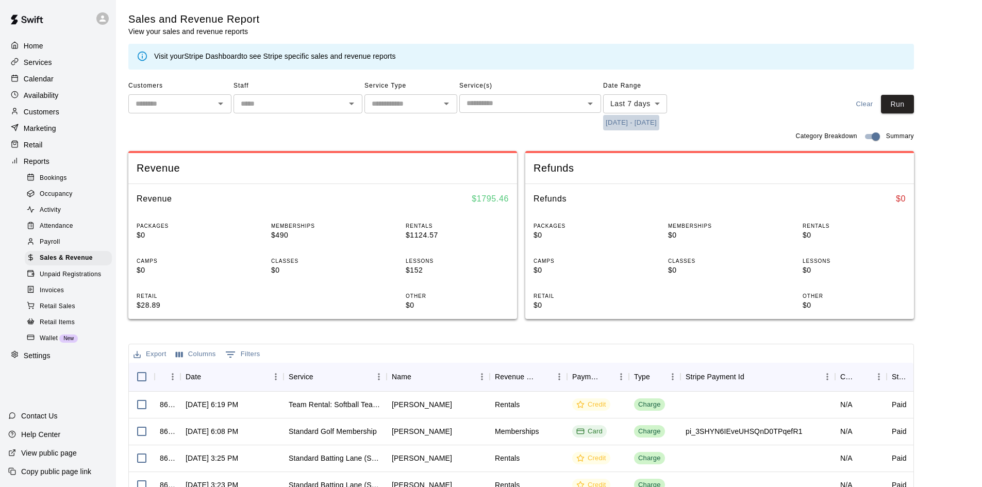
click at [656, 127] on button "[DATE] - [DATE]" at bounding box center [631, 123] width 56 height 16
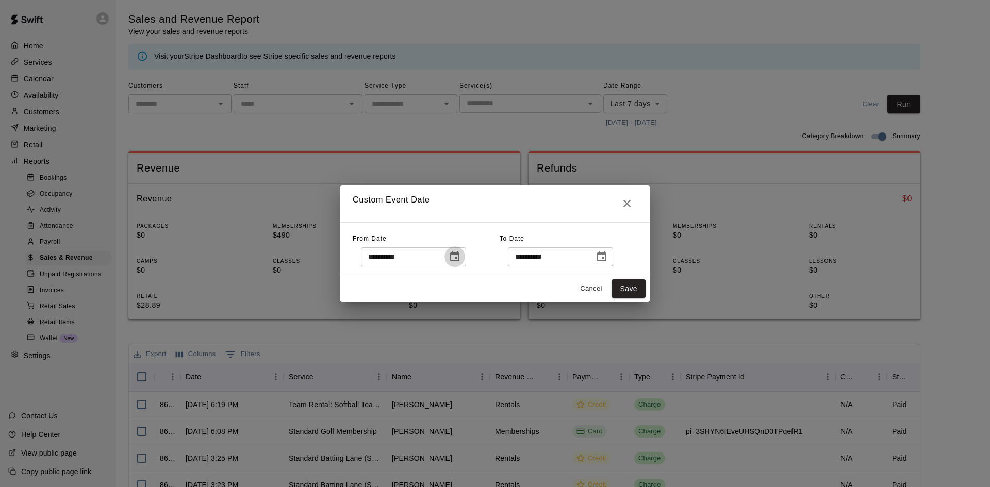
click at [461, 258] on icon "Choose date, selected date is Oct 5, 2025" at bounding box center [455, 257] width 12 height 12
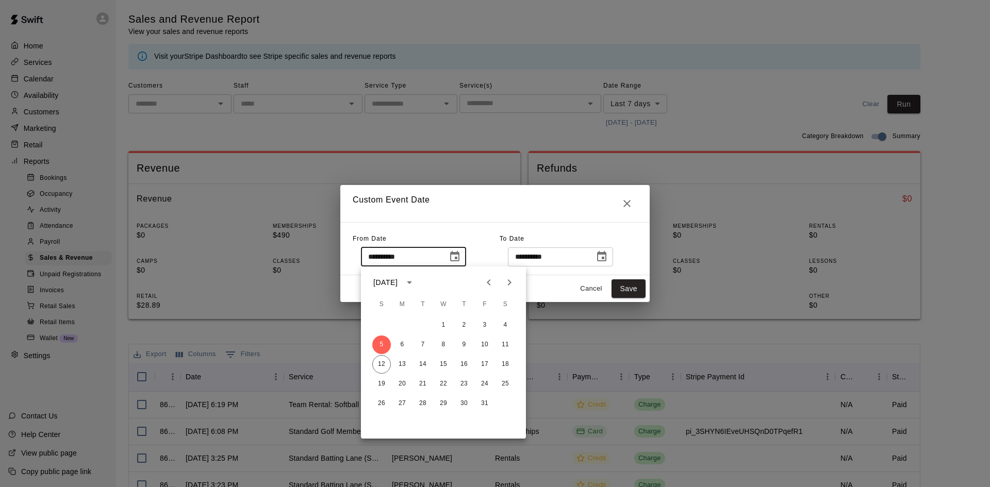
click at [490, 282] on icon "Previous month" at bounding box center [489, 282] width 12 height 12
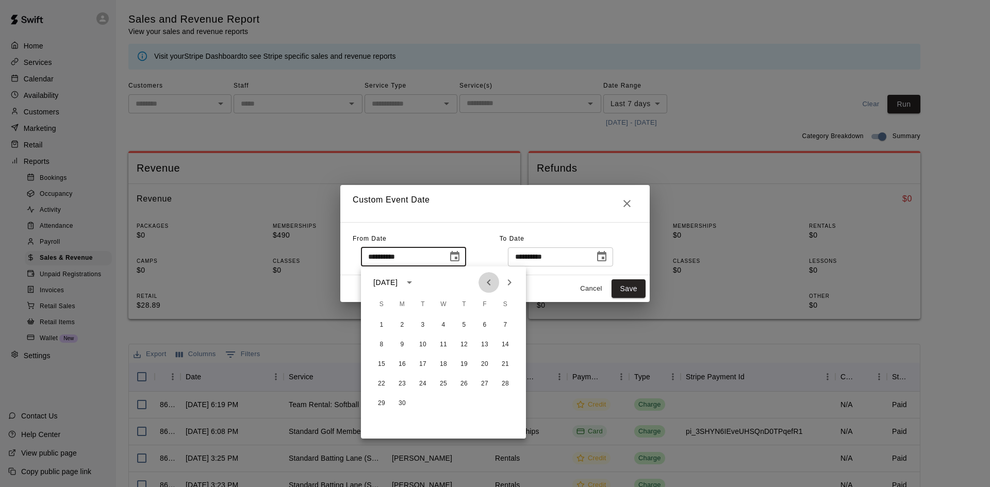
click at [490, 282] on icon "Previous month" at bounding box center [489, 282] width 12 height 12
drag, startPoint x: 503, startPoint y: 321, endPoint x: 527, endPoint y: 294, distance: 36.1
click at [503, 322] on button "1" at bounding box center [505, 325] width 19 height 19
type input "**********"
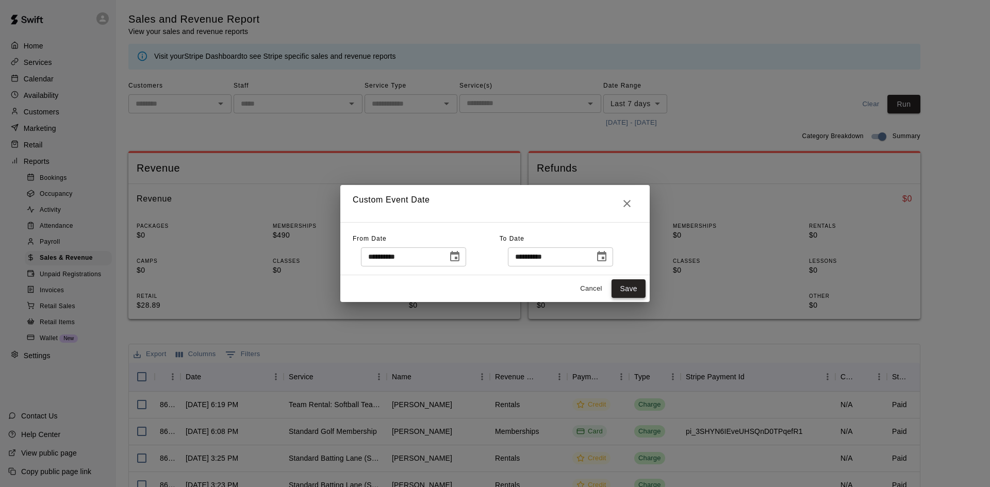
click at [632, 289] on button "Save" at bounding box center [629, 288] width 34 height 19
type input "******"
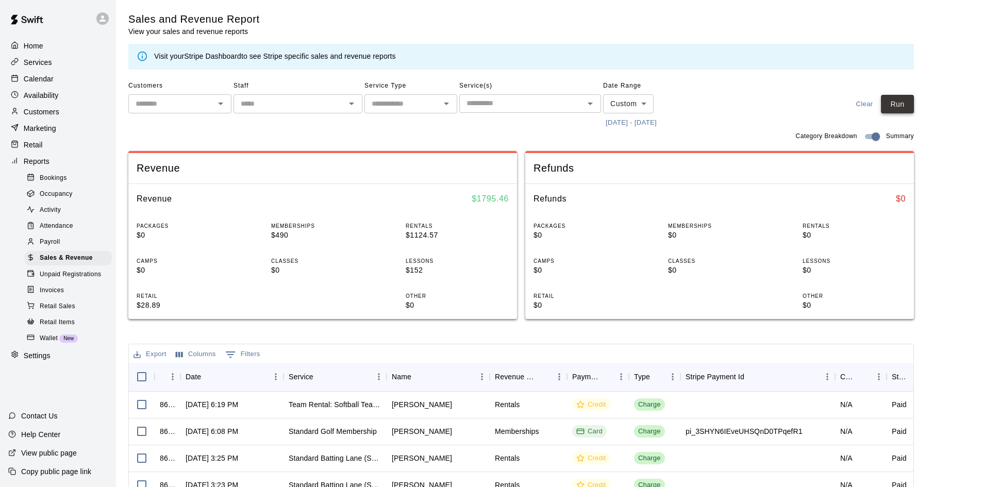
click at [898, 110] on button "Run" at bounding box center [897, 104] width 33 height 19
click at [30, 47] on p "Home" at bounding box center [34, 46] width 20 height 10
